Goal: Navigation & Orientation: Find specific page/section

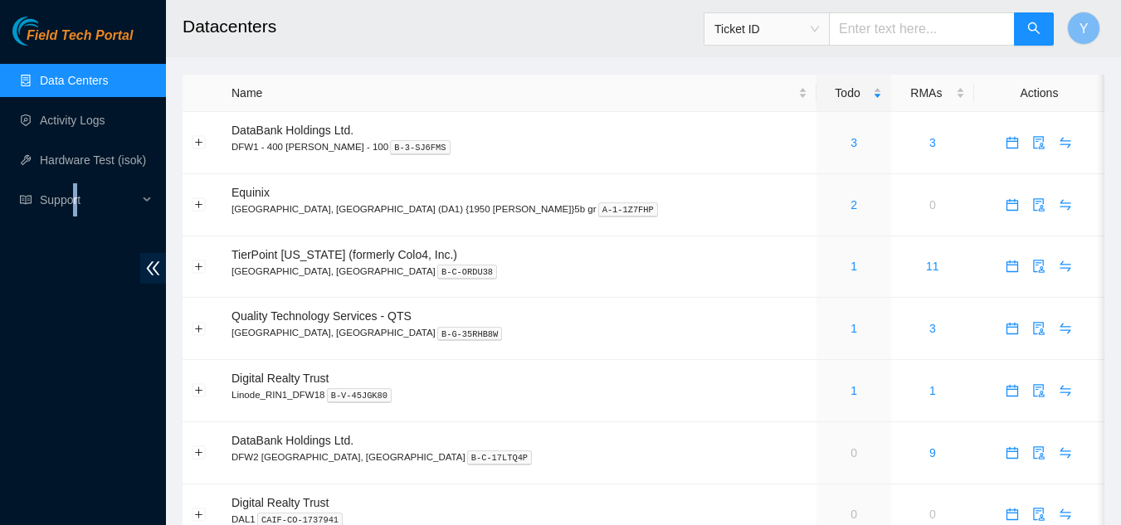
click at [77, 419] on div "Field Tech Portal Data Centers Activity Logs Hardware Test (isok) Support" at bounding box center [83, 271] width 166 height 508
click at [850, 265] on link "1" at bounding box center [853, 266] width 7 height 13
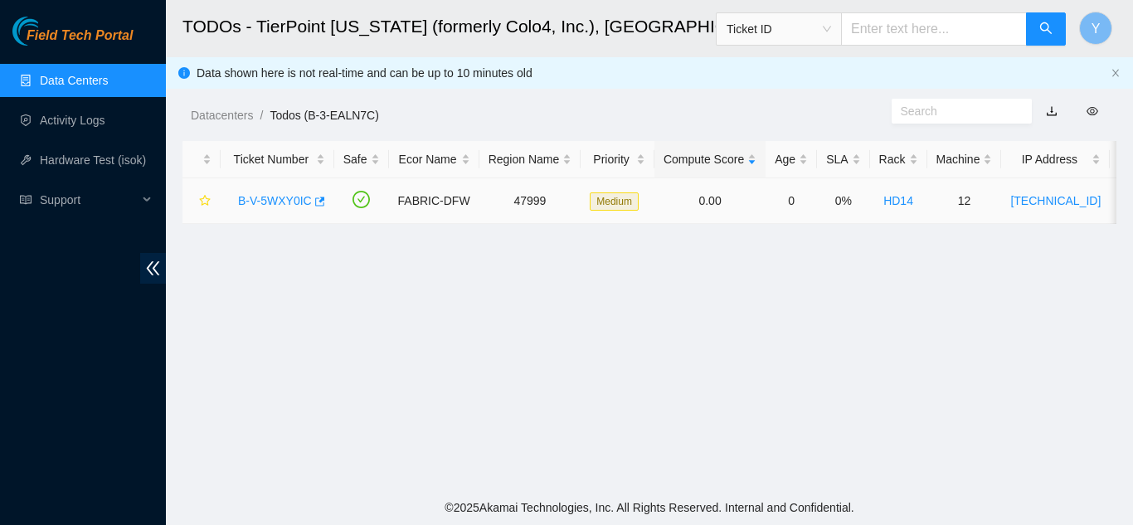
click at [279, 202] on link "B-V-5WXY0IC" at bounding box center [275, 200] width 74 height 13
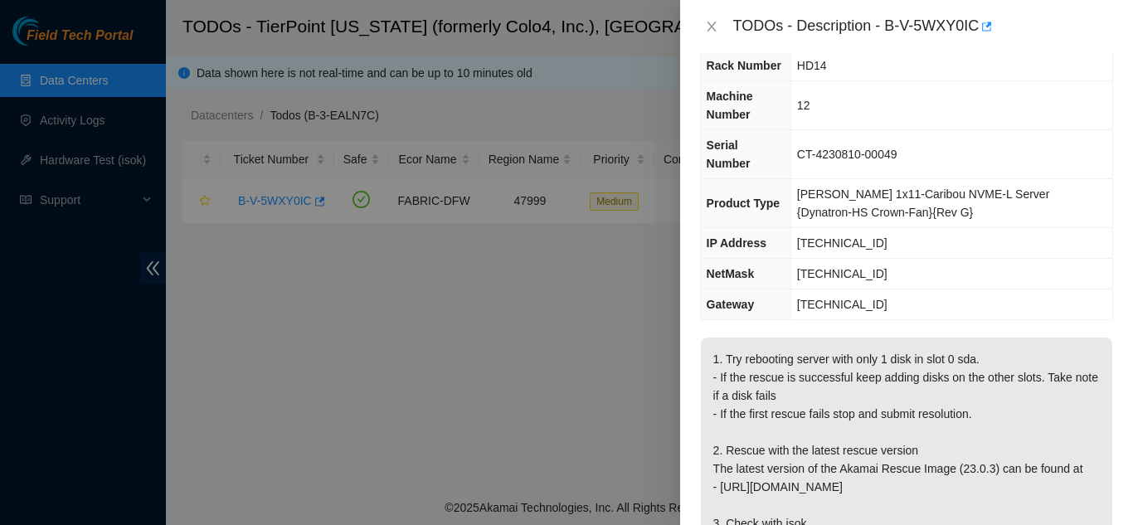
scroll to position [83, 0]
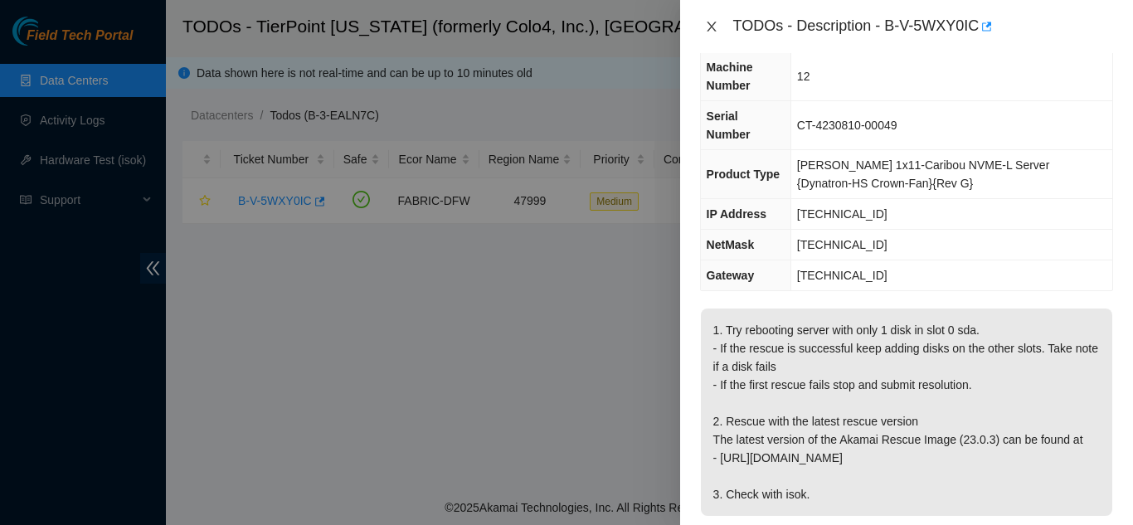
click at [712, 23] on icon "close" at bounding box center [711, 26] width 13 height 13
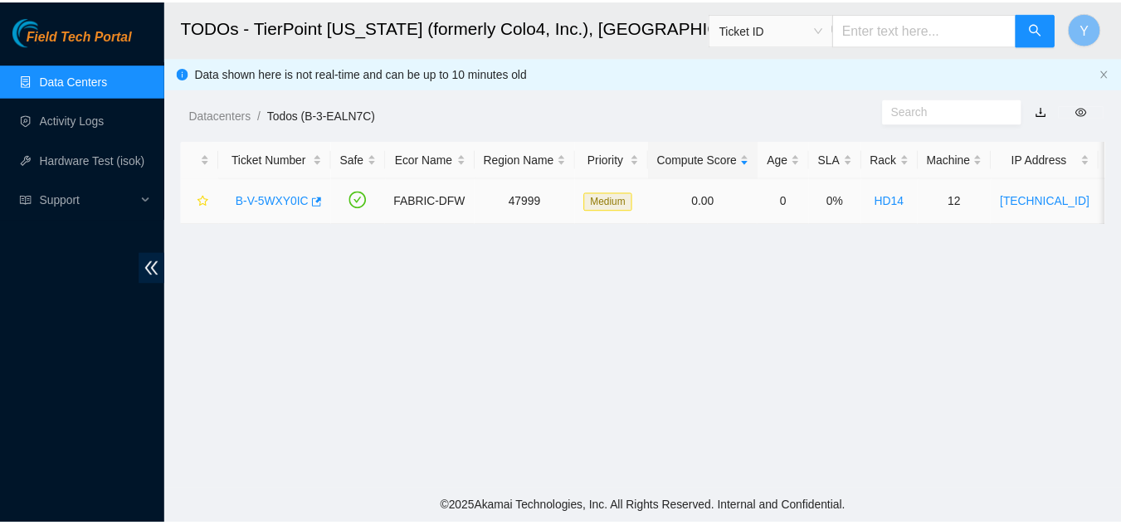
scroll to position [119, 0]
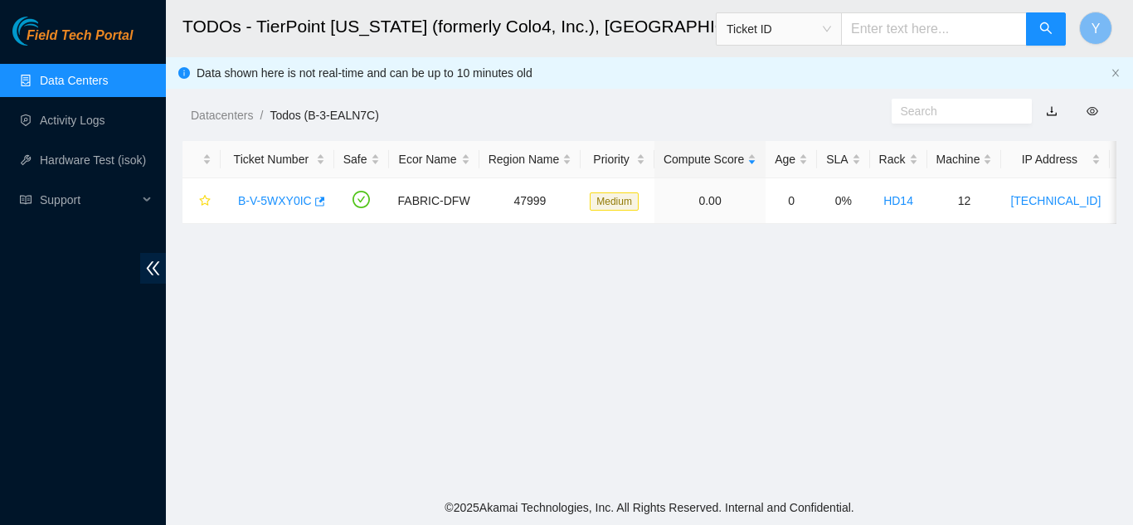
click at [89, 78] on link "Data Centers" at bounding box center [74, 80] width 68 height 13
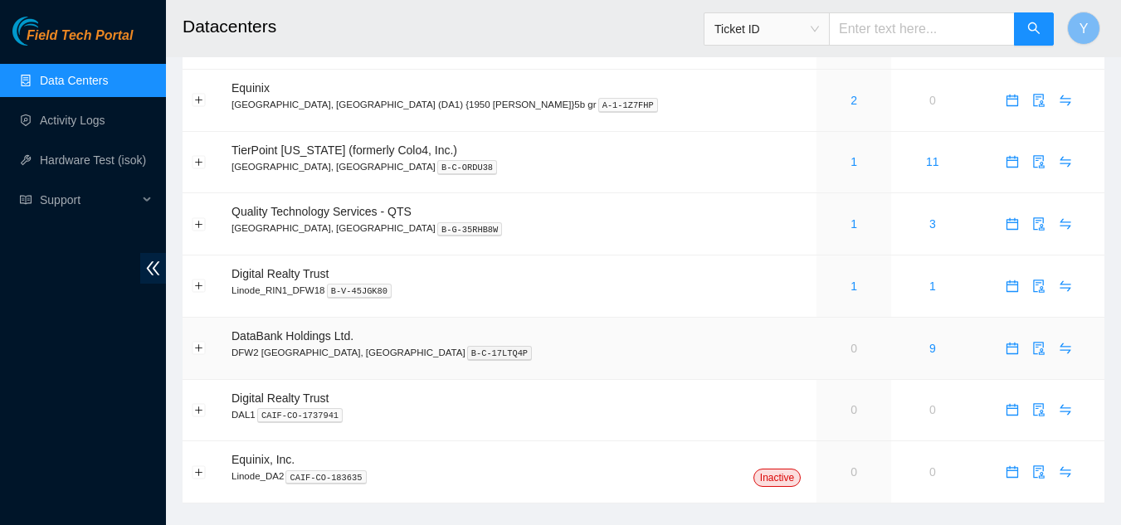
scroll to position [134, 0]
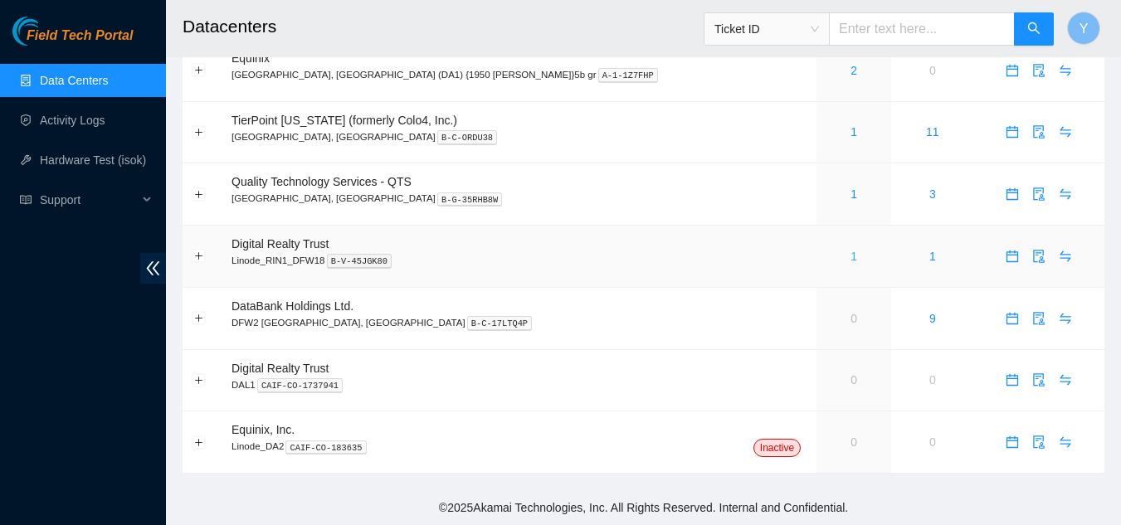
click at [850, 257] on link "1" at bounding box center [853, 256] width 7 height 13
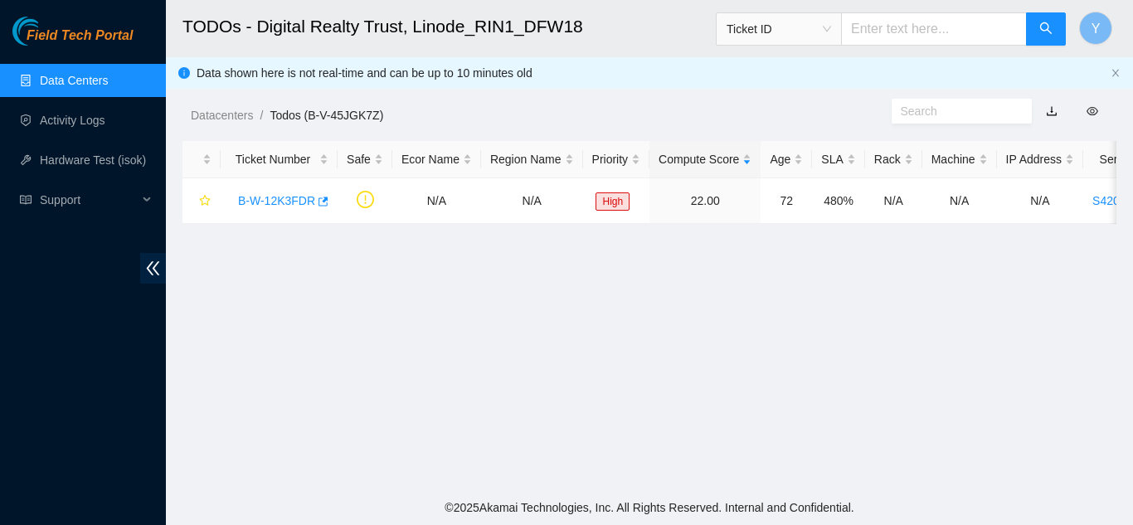
click at [89, 80] on link "Data Centers" at bounding box center [74, 80] width 68 height 13
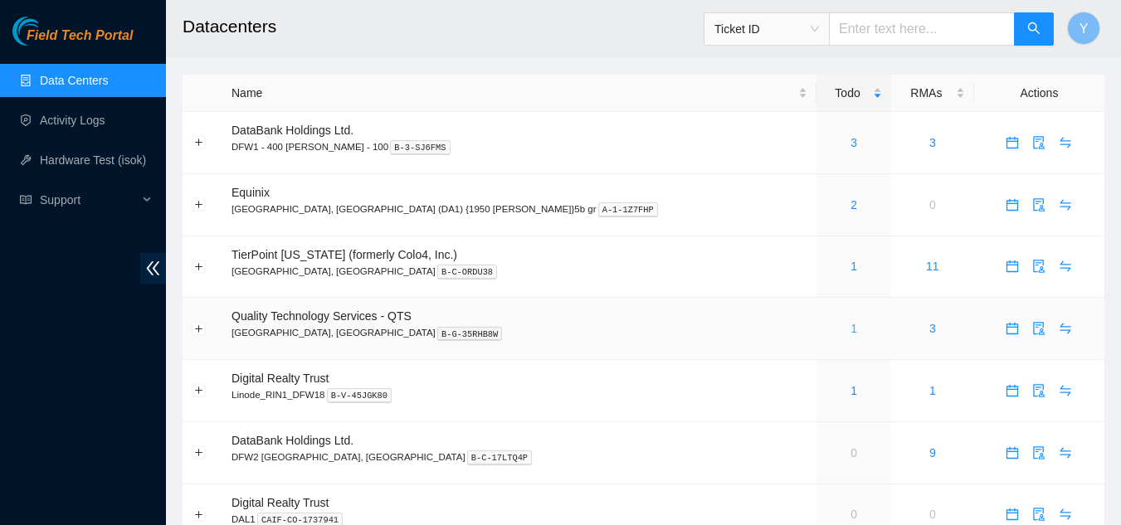
click at [850, 325] on link "1" at bounding box center [853, 328] width 7 height 13
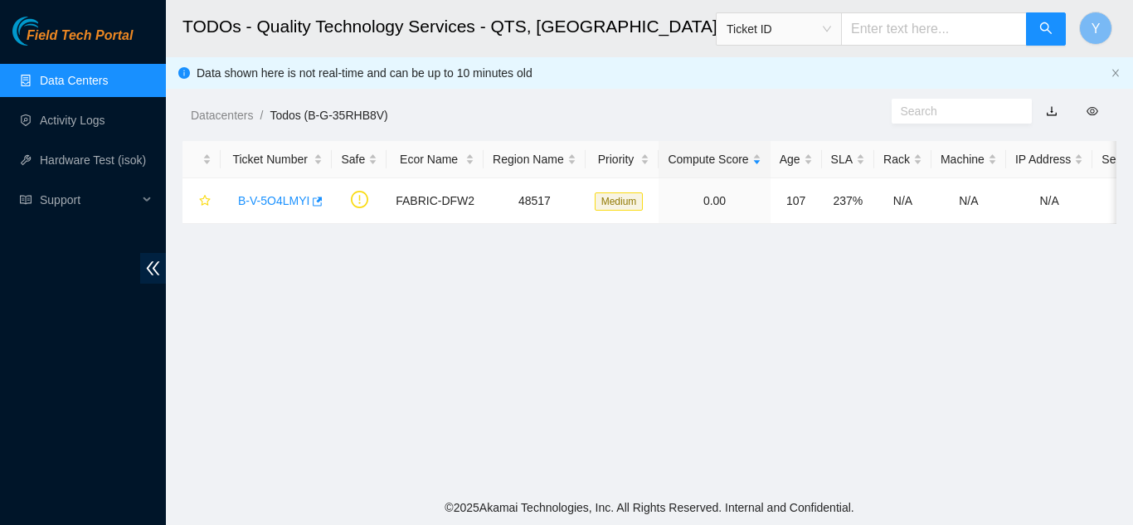
click at [82, 82] on link "Data Centers" at bounding box center [74, 80] width 68 height 13
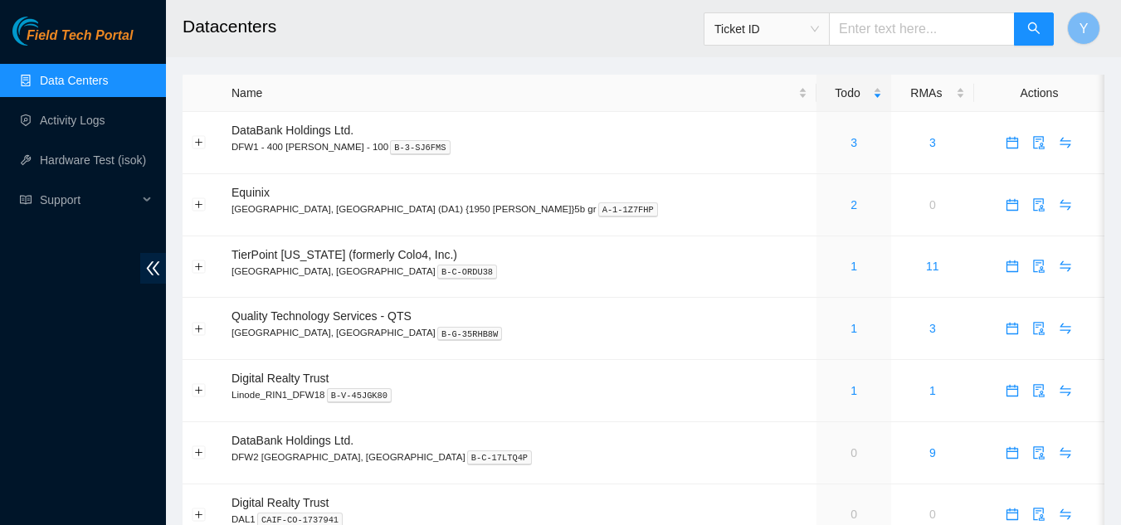
click at [96, 480] on div "Field Tech Portal Data Centers Activity Logs Hardware Test (isok) Support" at bounding box center [83, 271] width 166 height 508
click at [825, 327] on div "1" at bounding box center [853, 328] width 56 height 18
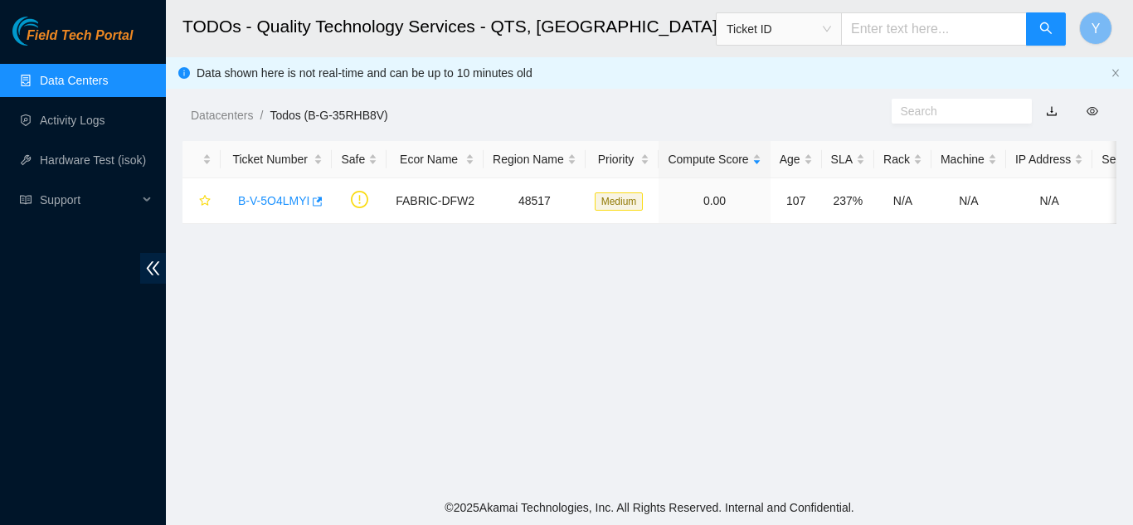
click at [98, 76] on link "Data Centers" at bounding box center [74, 80] width 68 height 13
